Goal: Use online tool/utility: Utilize a website feature to perform a specific function

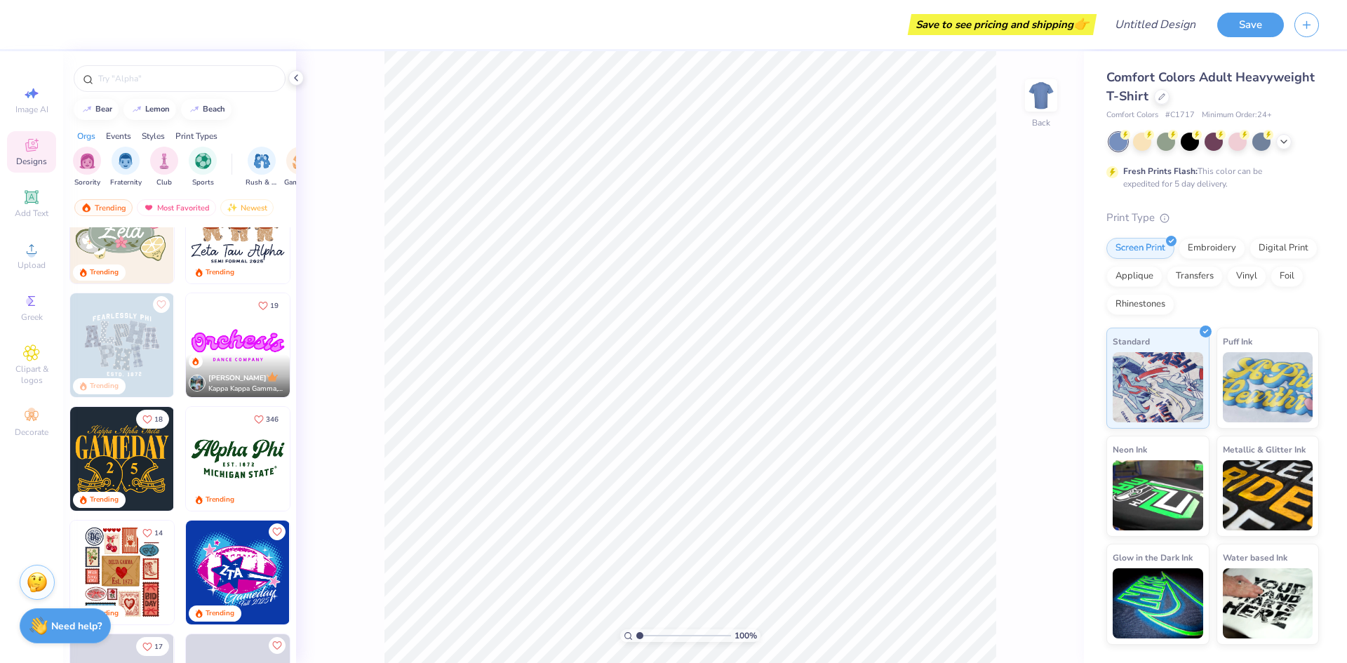
scroll to position [374, 0]
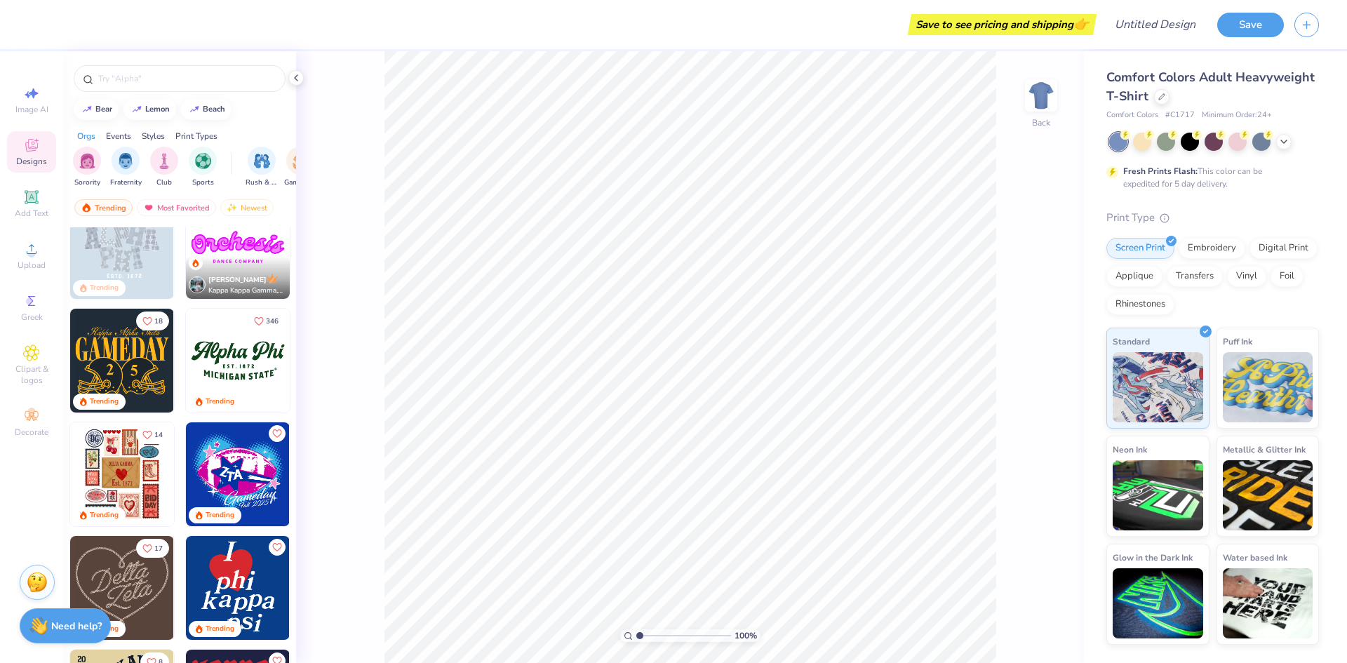
click at [231, 366] on img at bounding box center [238, 361] width 104 height 104
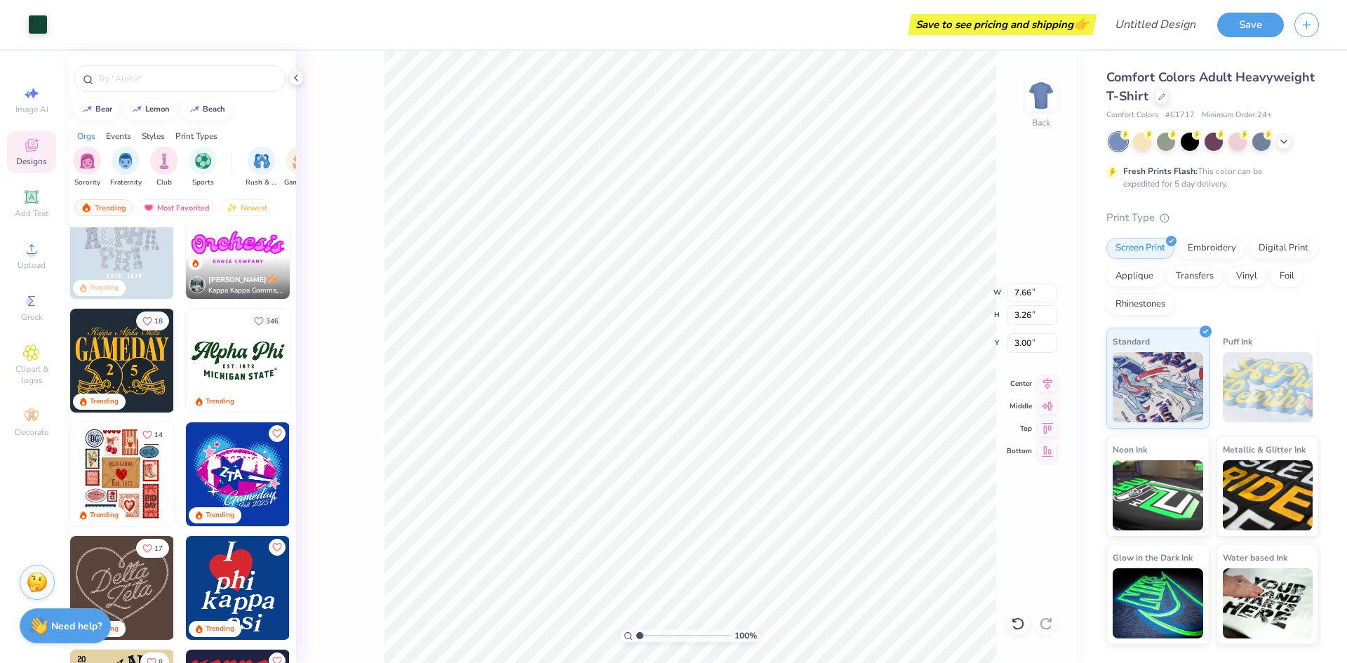
type input "10.64"
type input "4.53"
type input "2.80"
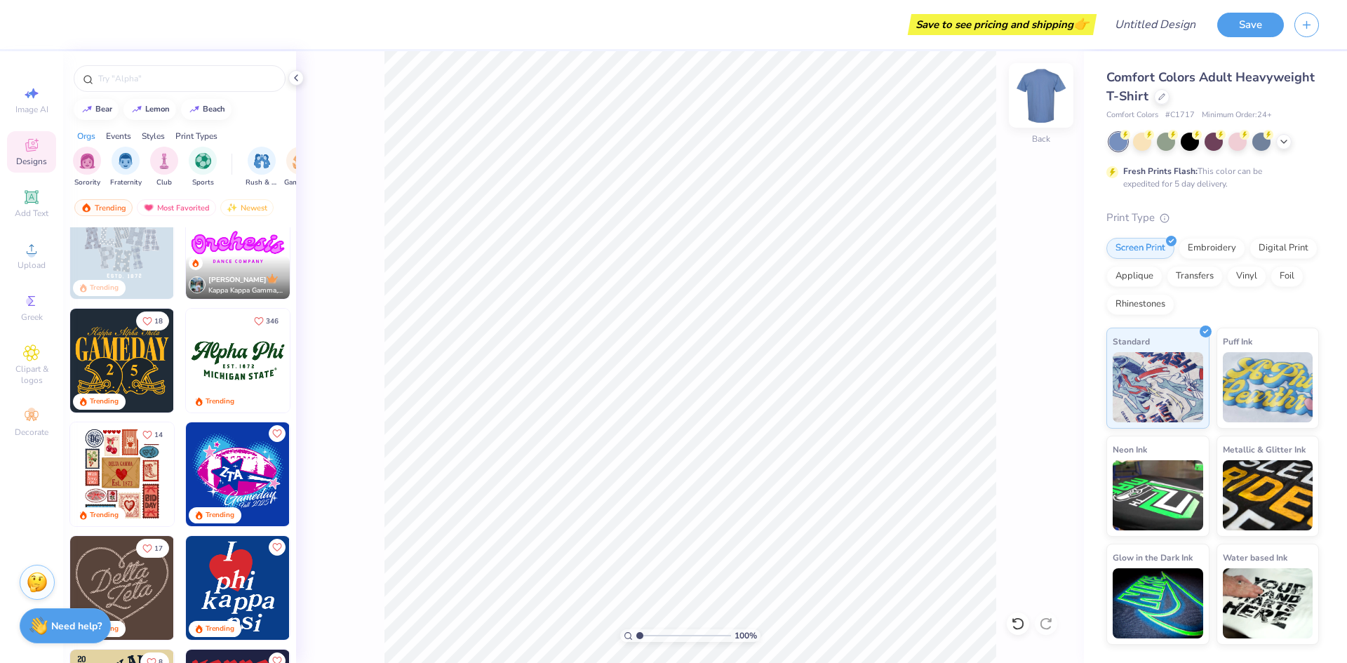
click at [1034, 100] on img at bounding box center [1041, 95] width 56 height 56
click at [222, 365] on img at bounding box center [238, 361] width 104 height 104
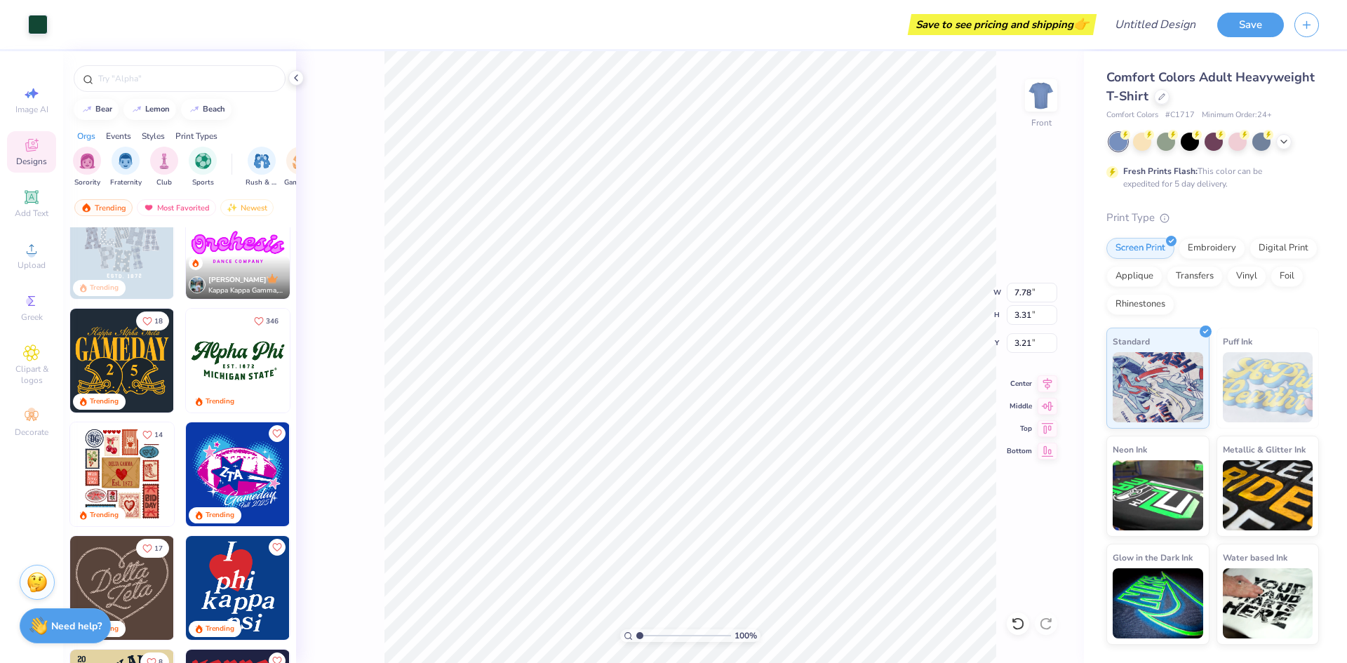
type input "3.25"
type input "9.14"
type input "3.89"
type input "3.48"
type input "10.16"
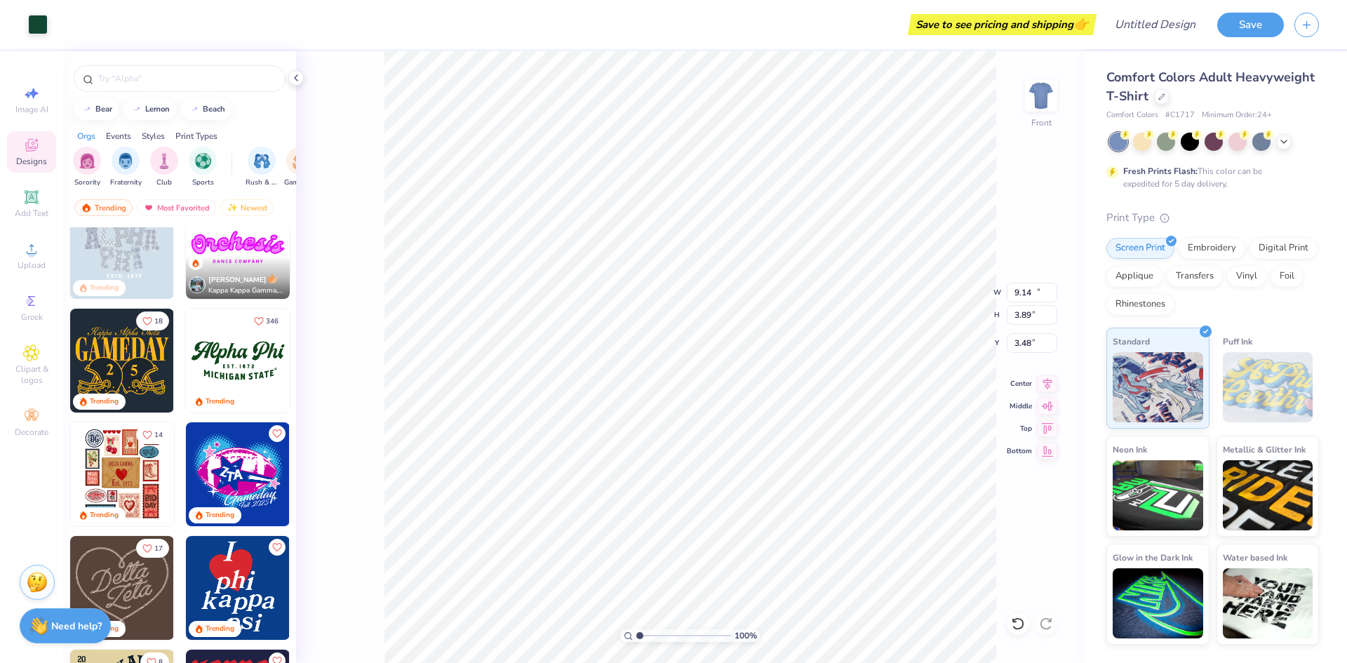
type input "4.32"
type input "3.48"
type input "11.57"
type input "4.93"
type input "1.83"
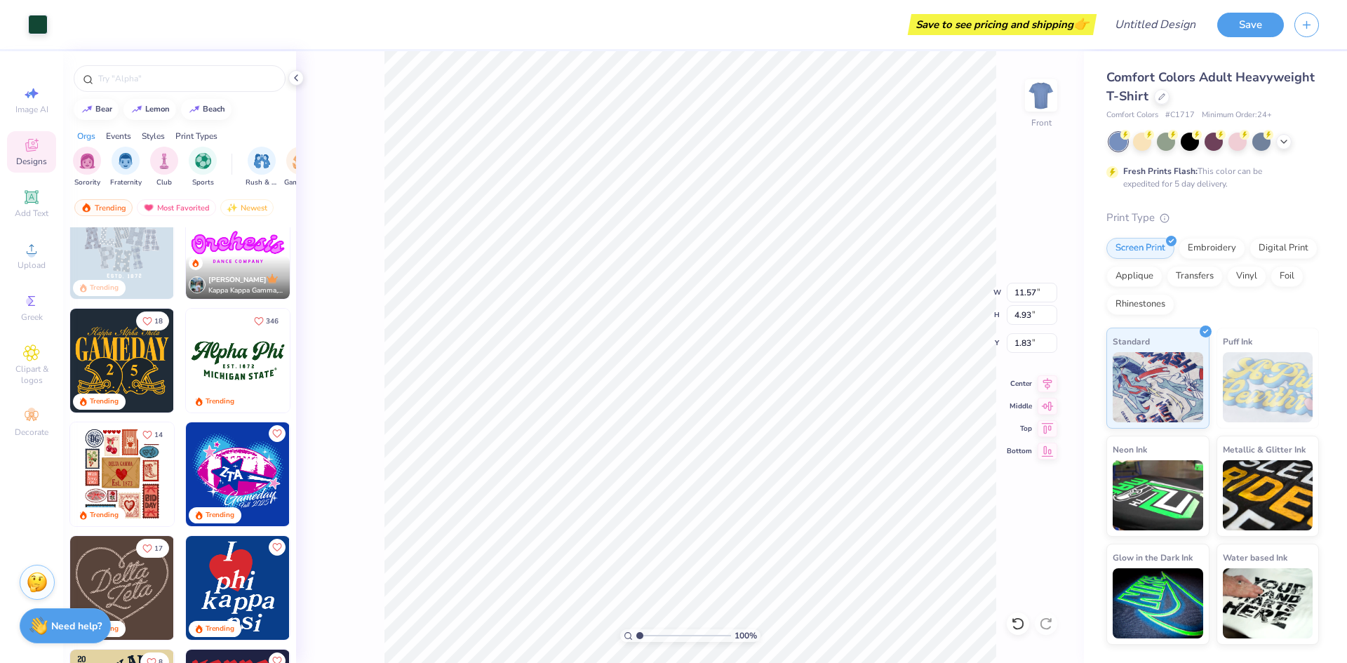
type input "3.68"
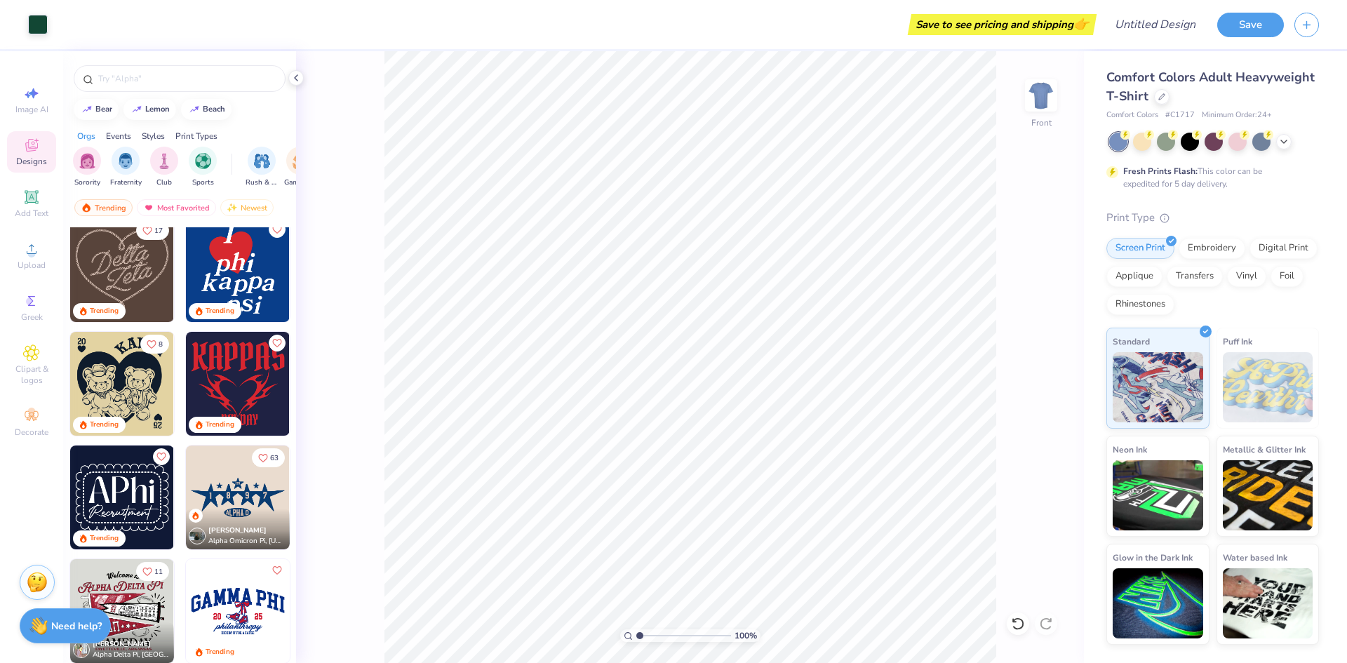
scroll to position [758, 0]
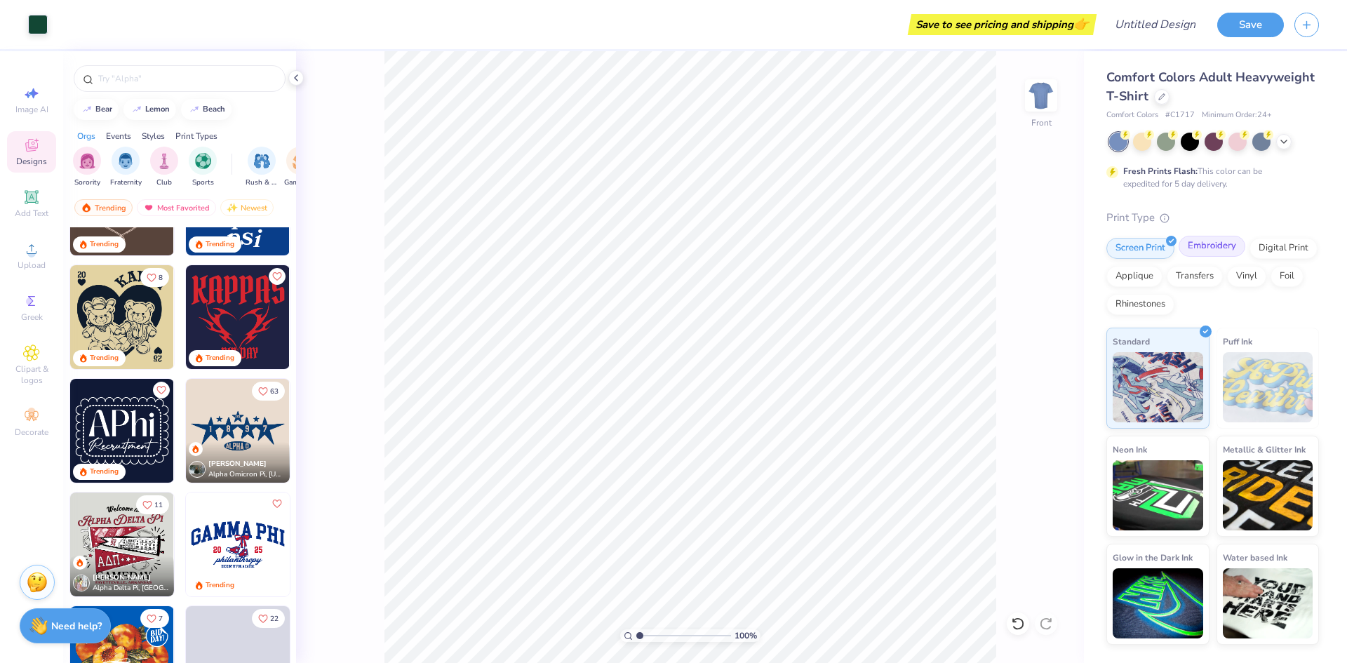
click at [1220, 245] on div "Embroidery" at bounding box center [1212, 246] width 67 height 21
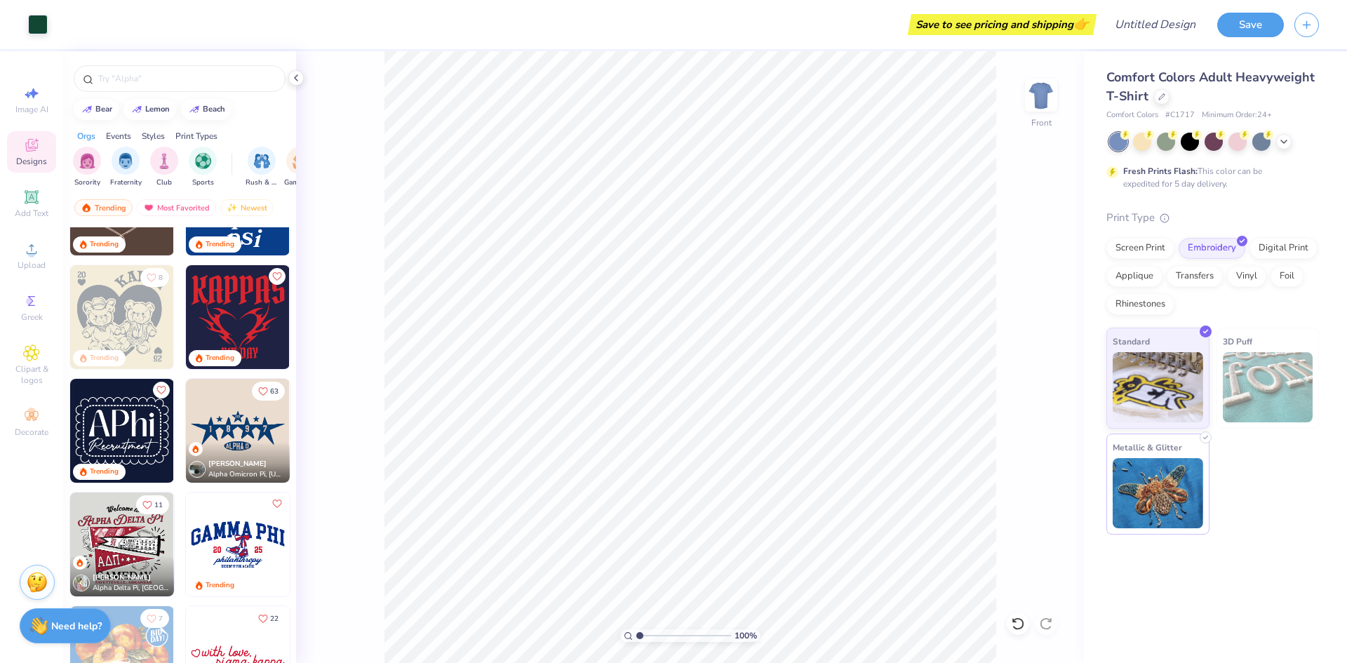
click at [1163, 465] on img at bounding box center [1158, 493] width 91 height 70
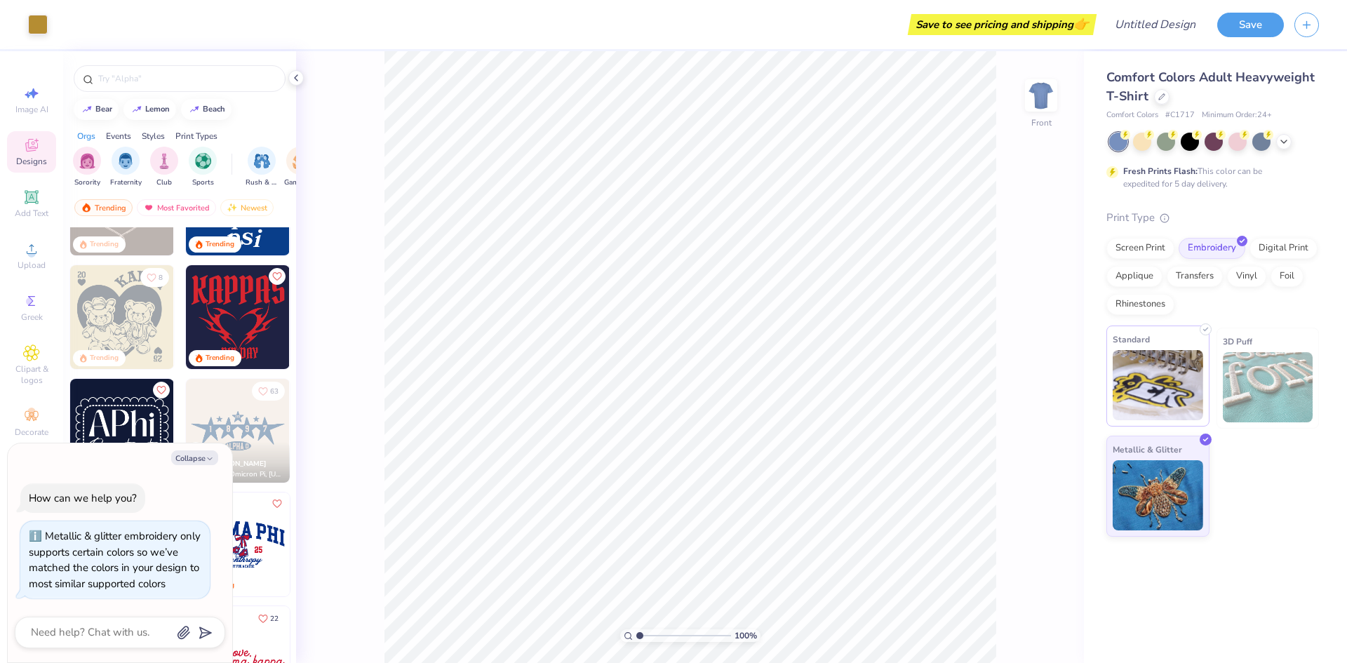
click at [1158, 406] on img at bounding box center [1158, 385] width 91 height 70
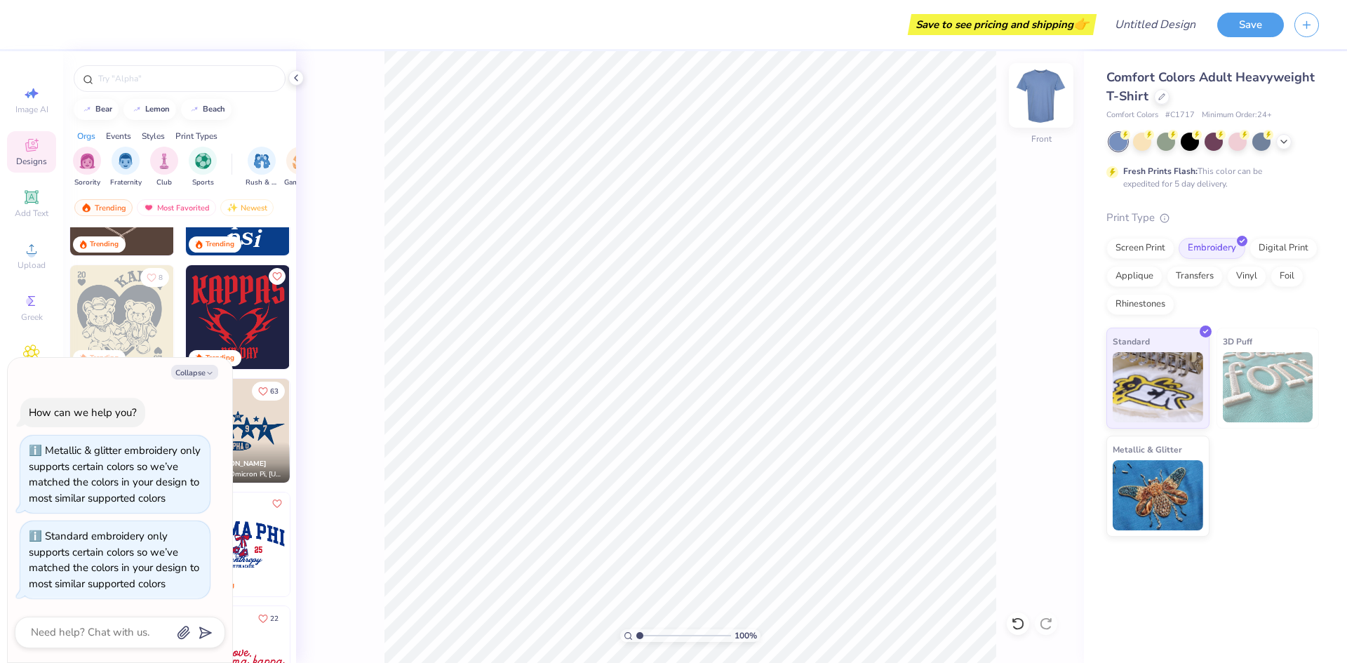
click at [1044, 91] on img at bounding box center [1041, 95] width 56 height 56
click at [180, 365] on button "Collapse" at bounding box center [194, 372] width 47 height 15
type textarea "x"
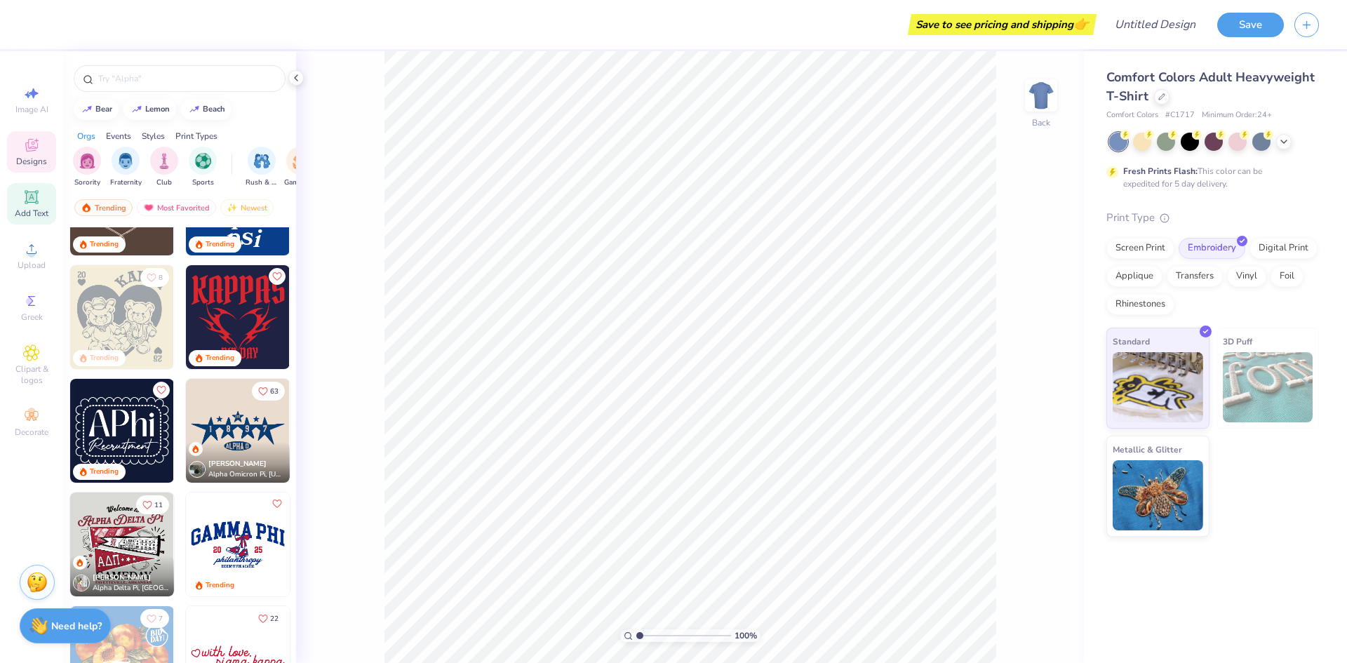
click at [18, 198] on div "Add Text" at bounding box center [31, 203] width 49 height 41
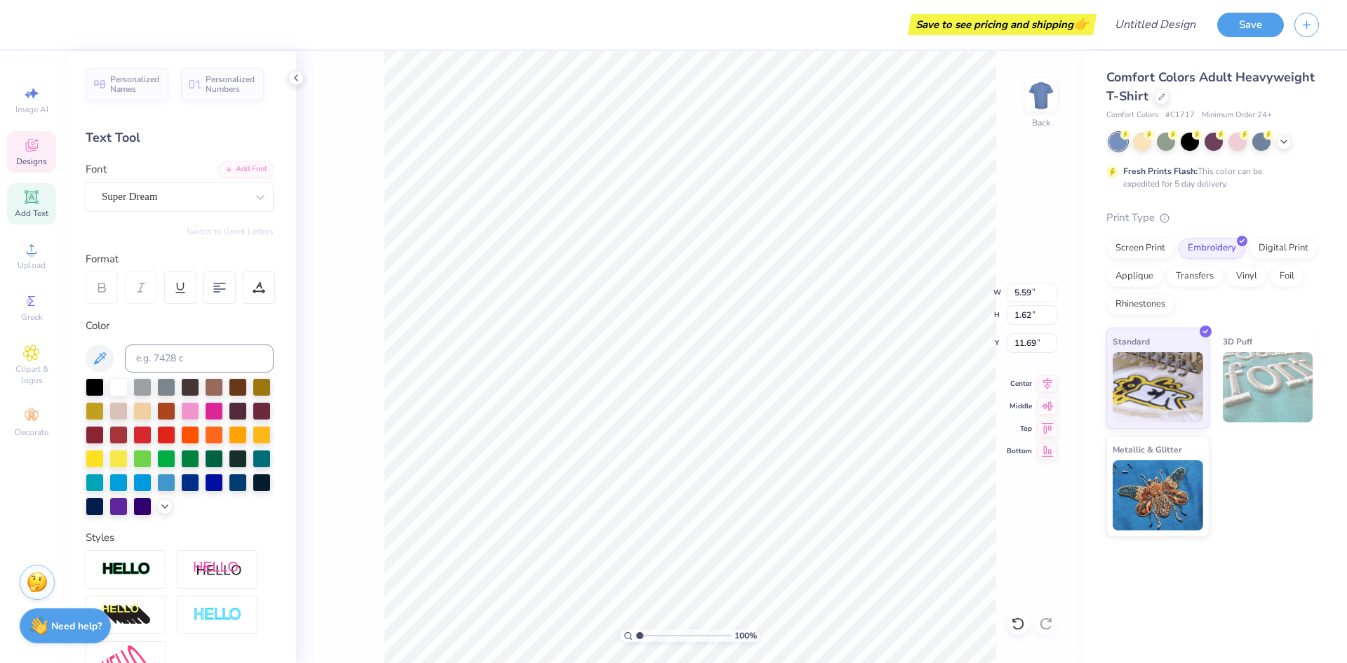
click at [26, 156] on span "Designs" at bounding box center [31, 161] width 31 height 11
